Goal: Transaction & Acquisition: Download file/media

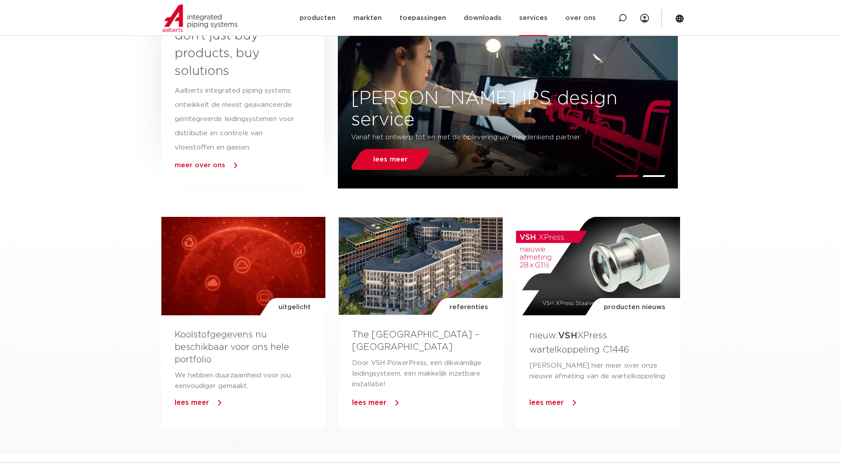
click at [536, 18] on link "services" at bounding box center [533, 18] width 28 height 36
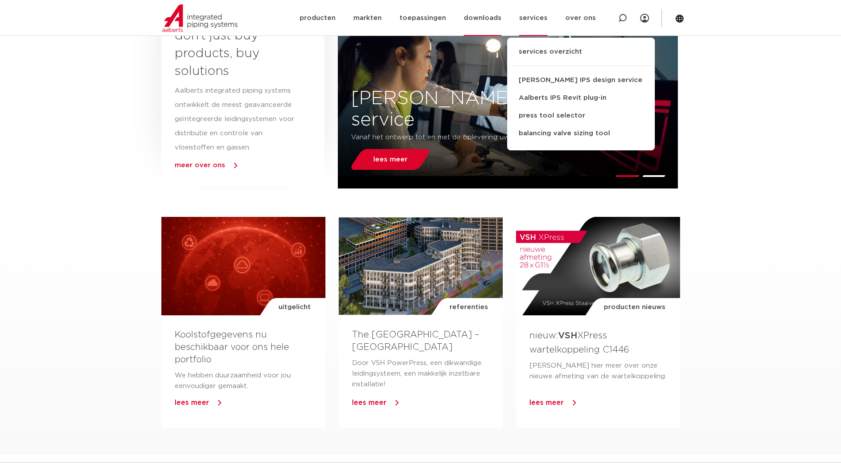
click at [493, 16] on link "downloads" at bounding box center [483, 18] width 38 height 36
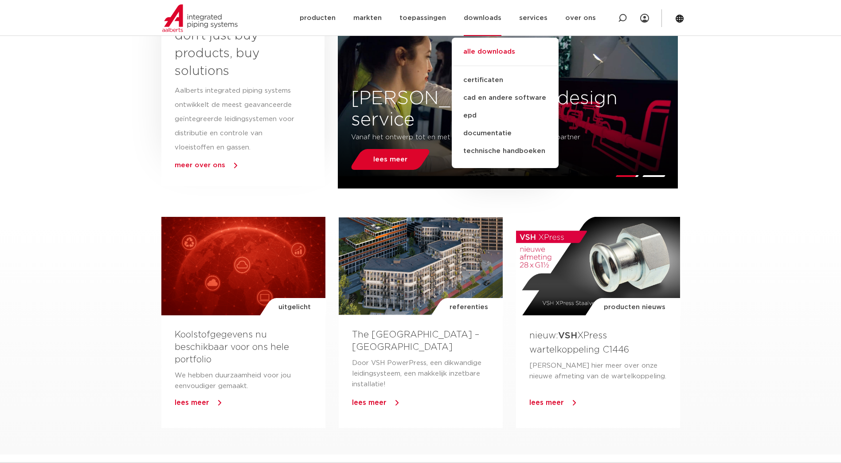
click at [494, 51] on link "alle downloads" at bounding box center [505, 57] width 107 height 20
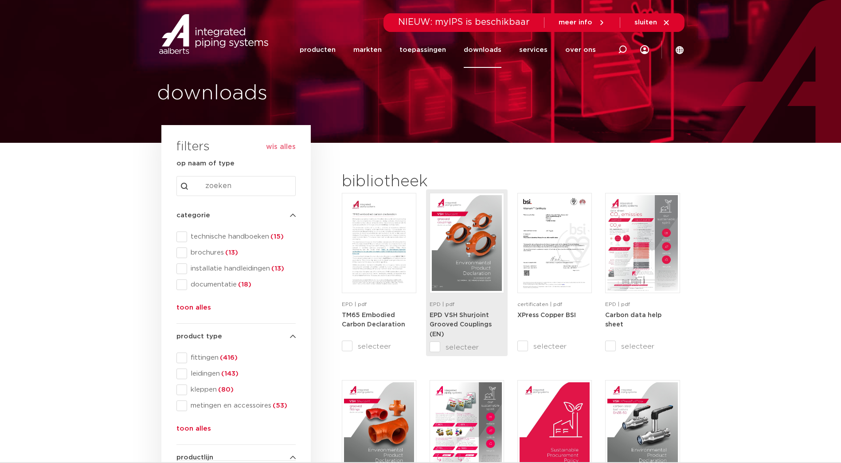
click at [473, 250] on img at bounding box center [467, 243] width 70 height 96
click at [212, 36] on img at bounding box center [213, 34] width 113 height 40
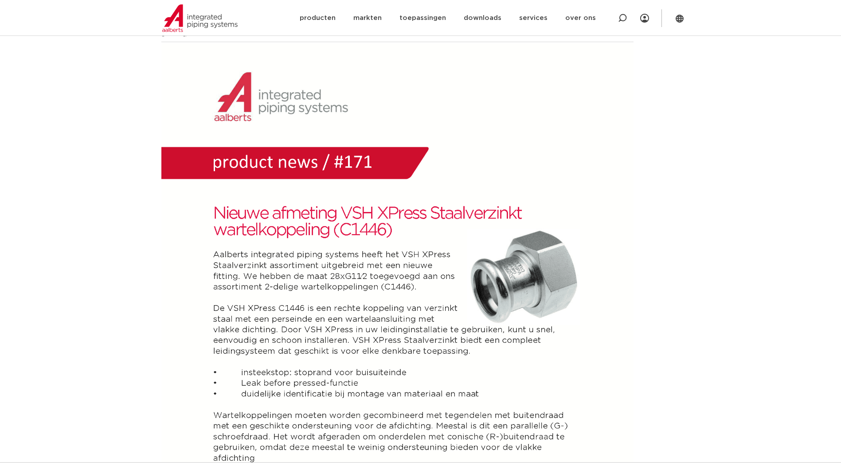
scroll to position [148, 0]
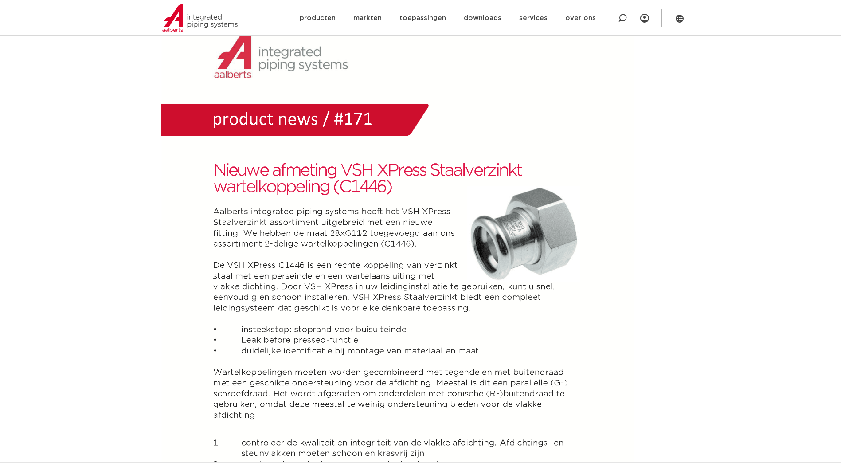
click at [197, 22] on img at bounding box center [199, 17] width 75 height 27
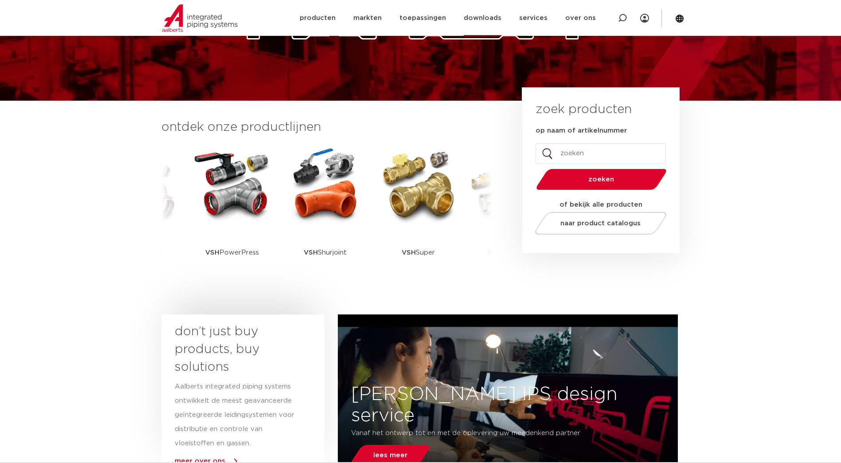
click at [489, 20] on link "downloads" at bounding box center [483, 18] width 38 height 36
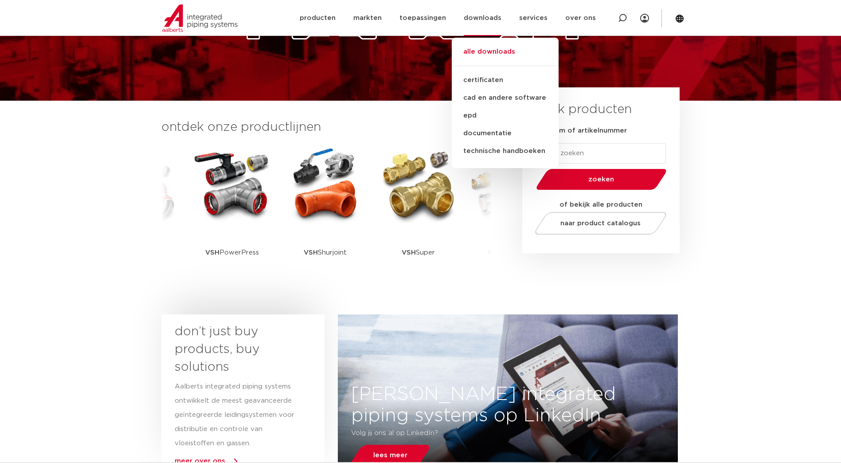
click at [501, 52] on link "alle downloads" at bounding box center [505, 57] width 107 height 20
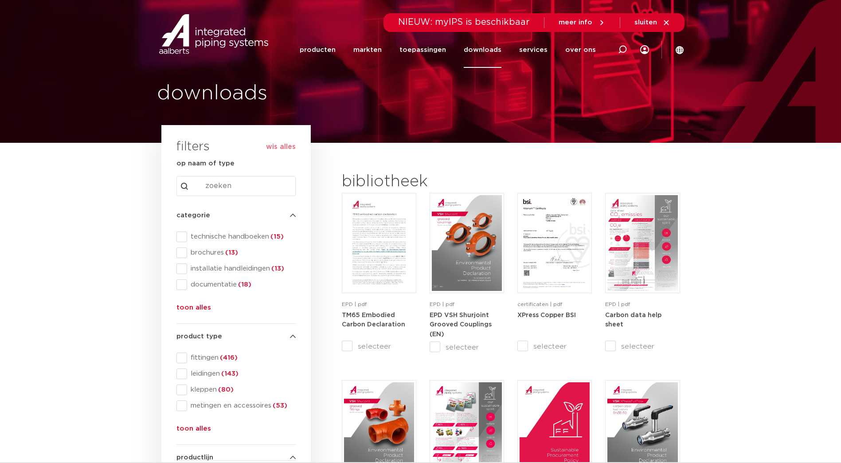
click at [199, 307] on button "toon alles" at bounding box center [193, 309] width 35 height 14
